Goal: Task Accomplishment & Management: Use online tool/utility

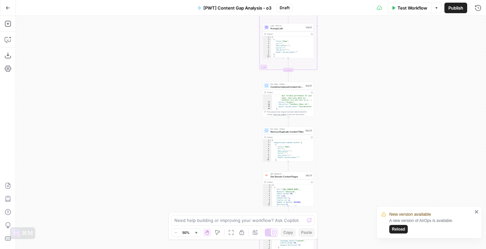
scroll to position [213, 0]
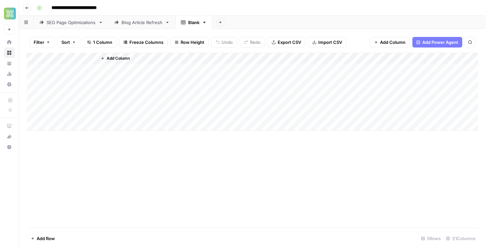
click at [147, 25] on div "Blog Article Refresh" at bounding box center [142, 22] width 41 height 7
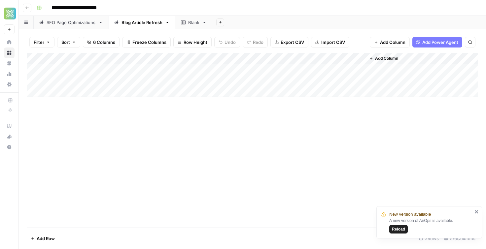
click at [184, 25] on div "Blank" at bounding box center [190, 22] width 19 height 7
click at [77, 19] on div "SEO Page Optimizations" at bounding box center [71, 22] width 49 height 7
click at [140, 23] on div "Blog Article Refresh" at bounding box center [142, 22] width 41 height 7
click at [77, 19] on div "SEO Page Optimizations" at bounding box center [71, 22] width 49 height 7
click at [144, 23] on div "Blog Article Refresh" at bounding box center [142, 22] width 41 height 7
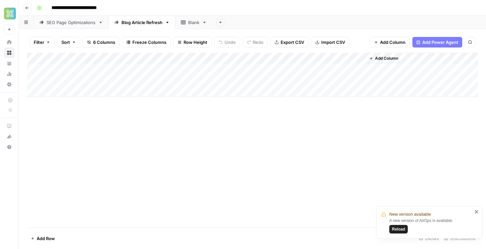
click at [200, 22] on div "Blank" at bounding box center [193, 22] width 11 height 7
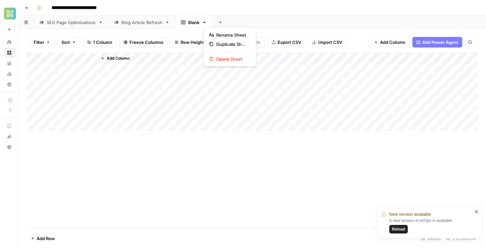
click at [205, 22] on icon "button" at bounding box center [204, 22] width 5 height 5
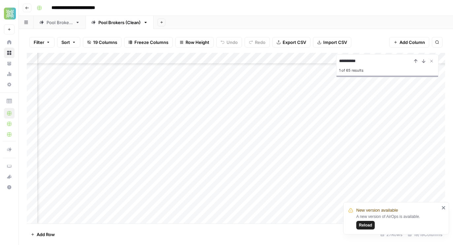
scroll to position [141, 839]
click at [264, 208] on div "Add Column" at bounding box center [236, 138] width 419 height 171
click at [300, 209] on div "Add Column" at bounding box center [236, 138] width 419 height 171
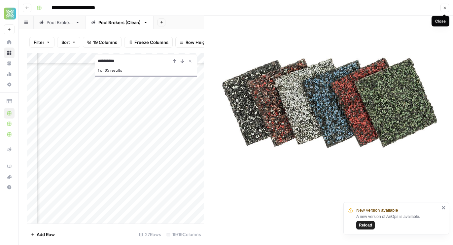
click at [445, 9] on icon "button" at bounding box center [445, 8] width 4 height 4
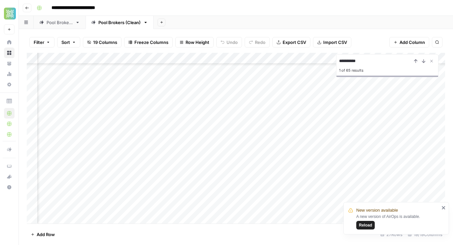
click at [281, 177] on div "Add Column" at bounding box center [236, 138] width 419 height 171
click at [298, 175] on div "Add Column" at bounding box center [236, 138] width 419 height 171
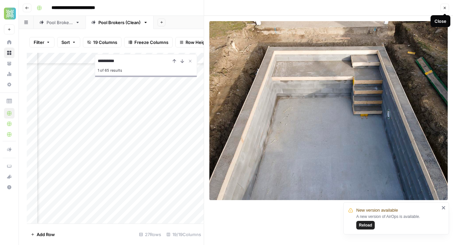
click at [444, 8] on icon "button" at bounding box center [445, 8] width 4 height 4
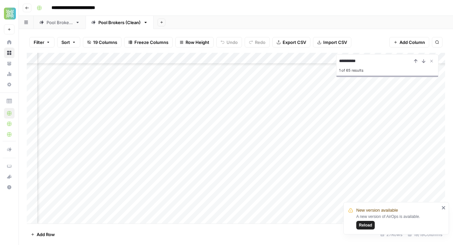
scroll to position [154, 839]
click at [299, 128] on div "Add Column" at bounding box center [236, 138] width 419 height 171
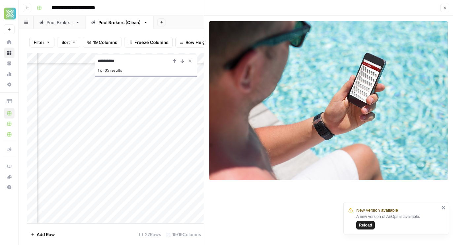
click at [444, 9] on icon "button" at bounding box center [445, 8] width 4 height 4
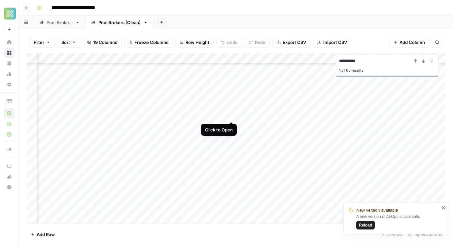
scroll to position [119, 839]
click at [231, 163] on div "Add Column" at bounding box center [236, 138] width 419 height 171
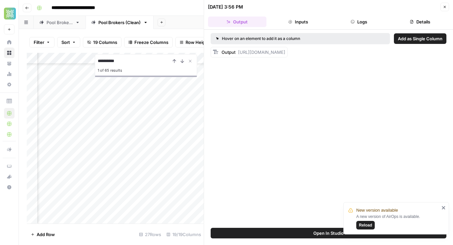
click at [441, 9] on button "Close" at bounding box center [445, 7] width 9 height 9
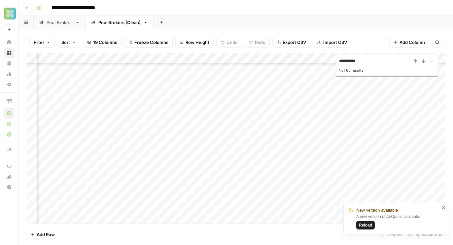
scroll to position [88, 839]
click at [207, 147] on div "Add Column" at bounding box center [236, 138] width 419 height 171
click at [121, 99] on div "Add Column" at bounding box center [236, 138] width 419 height 171
click at [110, 98] on div "Add Column" at bounding box center [236, 138] width 419 height 171
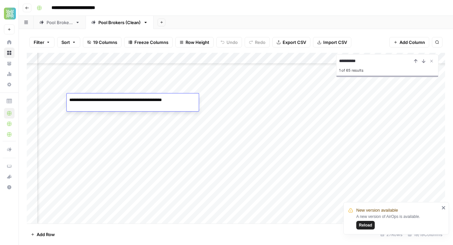
click at [110, 98] on textarea "**********" at bounding box center [133, 99] width 132 height 9
click at [212, 99] on div "Add Column" at bounding box center [236, 138] width 419 height 171
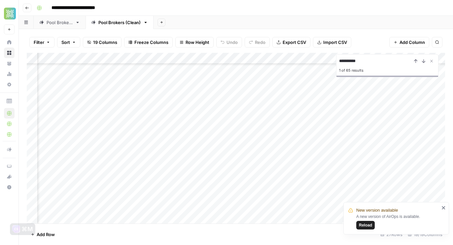
click at [105, 96] on div "Add Column" at bounding box center [236, 138] width 419 height 171
click at [237, 99] on div "Add Column" at bounding box center [236, 138] width 419 height 171
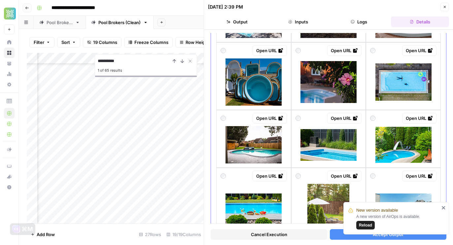
scroll to position [142, 0]
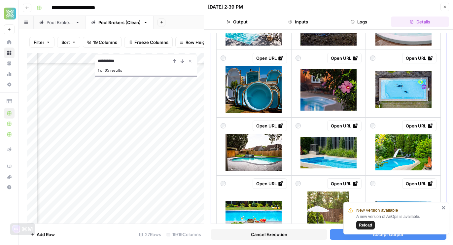
click at [270, 58] on div "Open URL" at bounding box center [269, 58] width 27 height 7
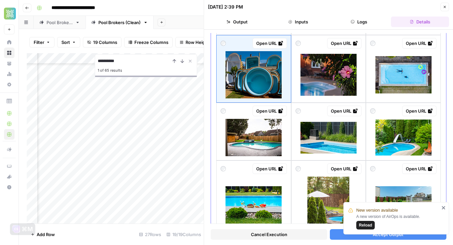
scroll to position [156, 0]
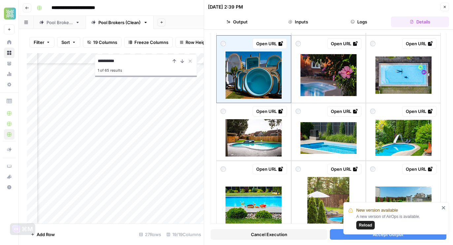
click at [443, 208] on icon "close" at bounding box center [443, 207] width 3 height 3
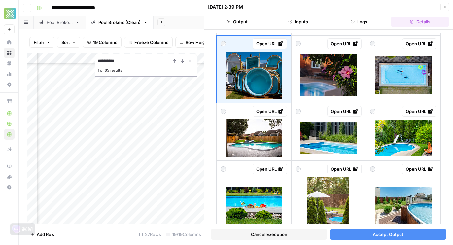
click at [364, 238] on div "New version available A new version of AirOps is available. Reload" at bounding box center [395, 238] width 106 height 3
click at [356, 236] on button "Accept Output" at bounding box center [388, 234] width 117 height 11
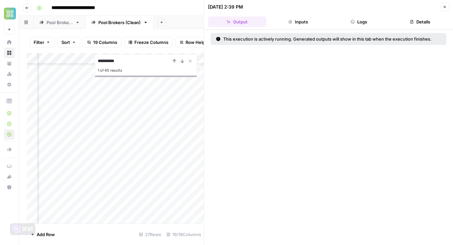
click at [444, 6] on icon "button" at bounding box center [445, 7] width 4 height 4
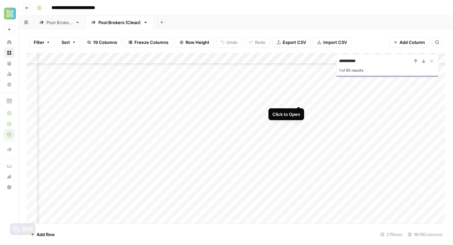
click at [299, 99] on div "Add Column" at bounding box center [236, 138] width 419 height 171
